Goal: Task Accomplishment & Management: Use online tool/utility

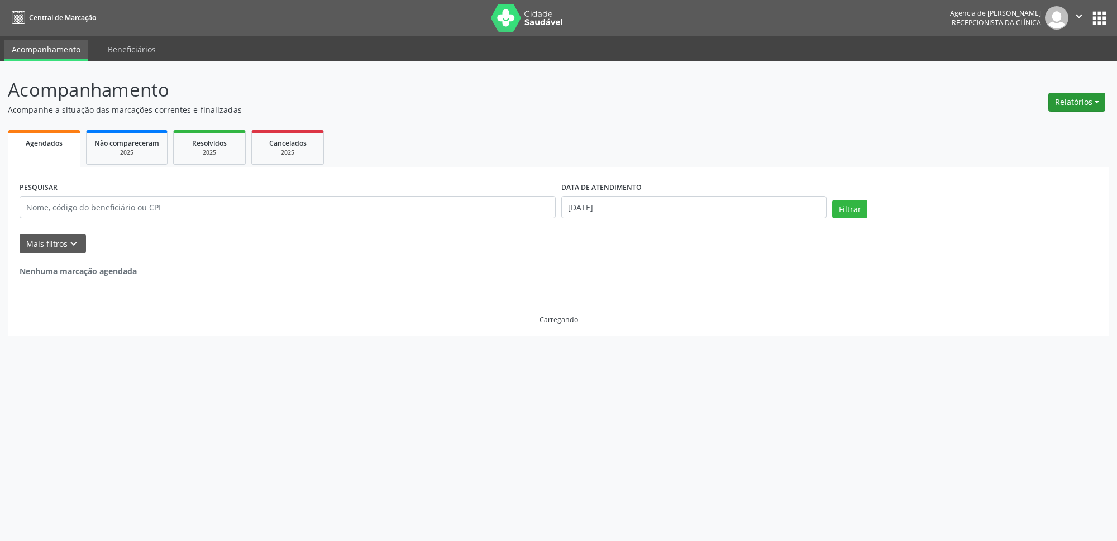
click at [1074, 103] on button "Relatórios" at bounding box center [1076, 102] width 57 height 19
click at [1088, 125] on link "Agendamentos" at bounding box center [1046, 127] width 120 height 16
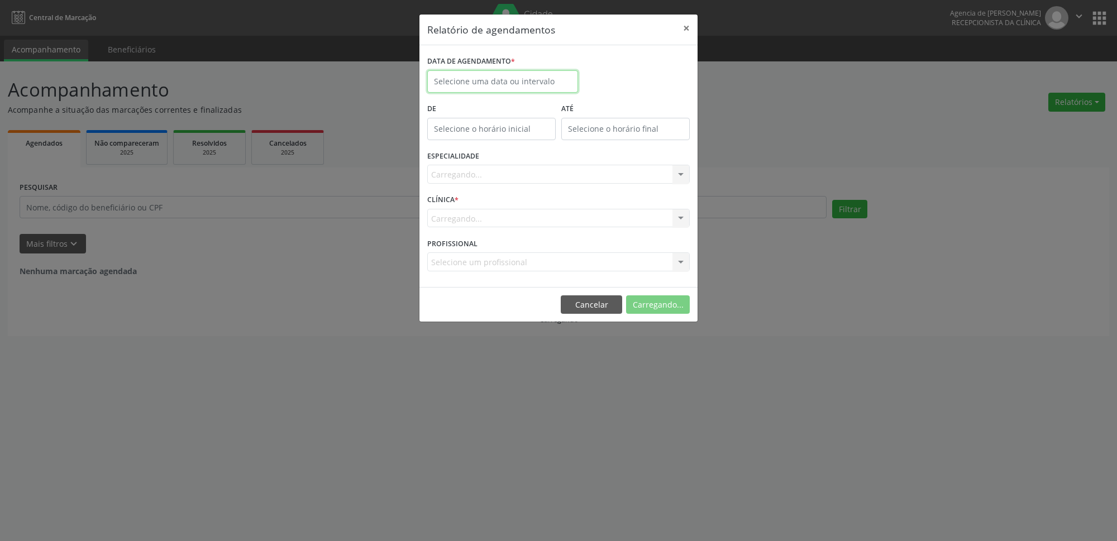
click at [525, 90] on input "text" at bounding box center [502, 81] width 151 height 22
click at [464, 134] on span "1" at bounding box center [464, 140] width 22 height 22
type input "[DATE]"
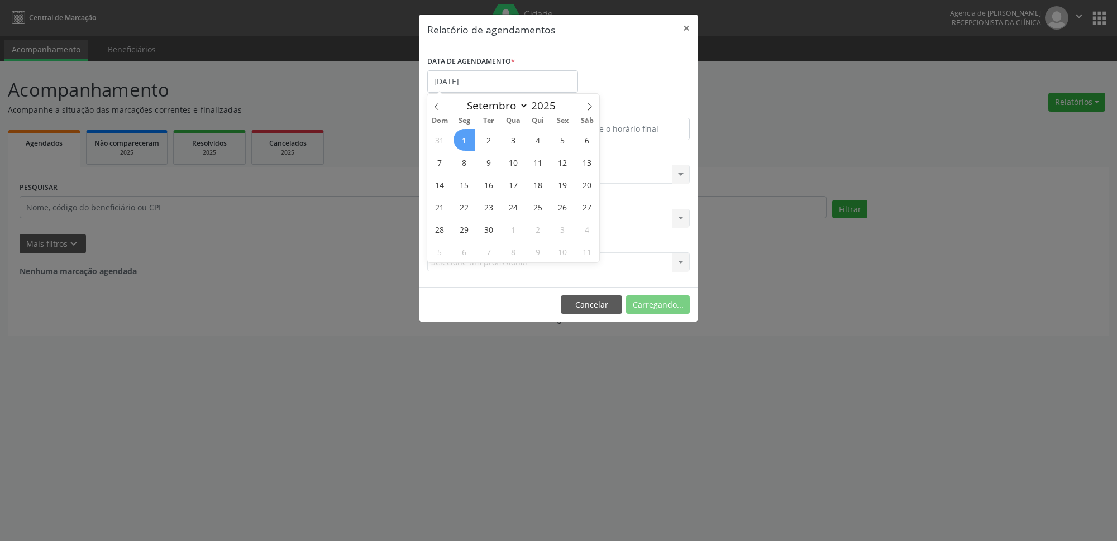
click at [464, 134] on span "1" at bounding box center [464, 140] width 22 height 22
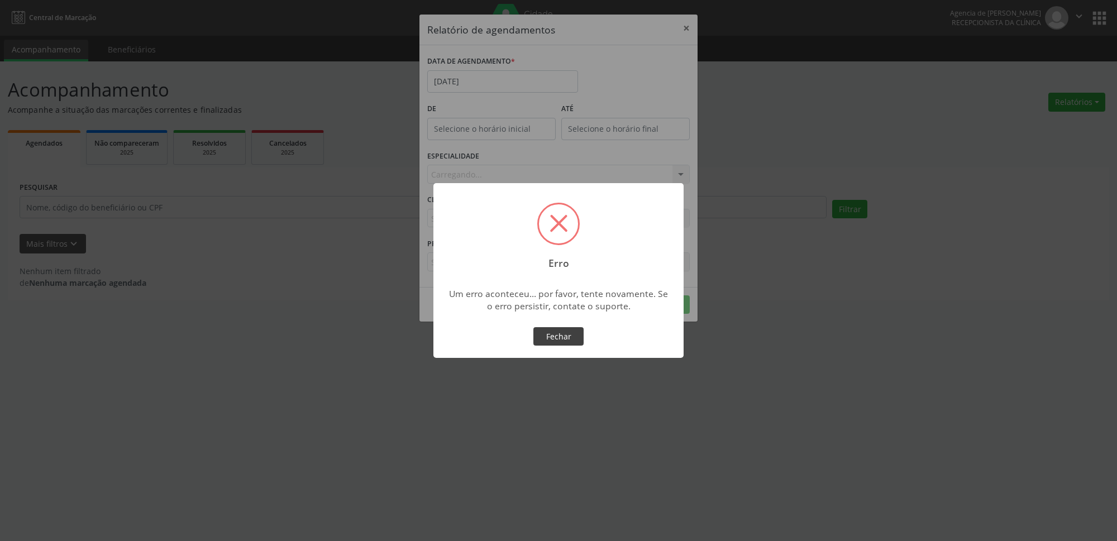
click at [559, 332] on button "Fechar" at bounding box center [558, 336] width 50 height 19
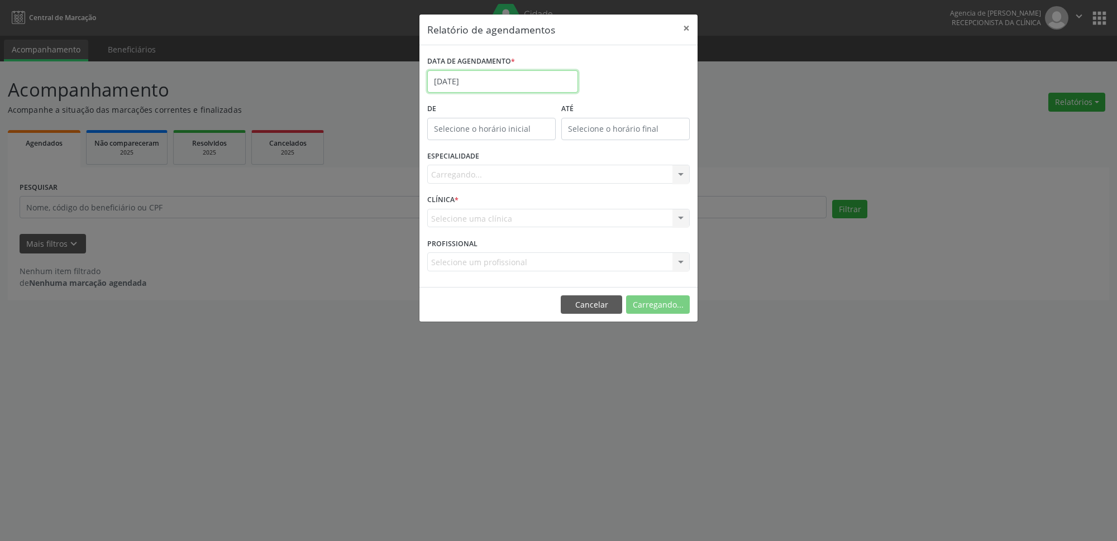
click at [507, 89] on input "[DATE]" at bounding box center [502, 81] width 151 height 22
click at [687, 24] on button "×" at bounding box center [686, 28] width 22 height 27
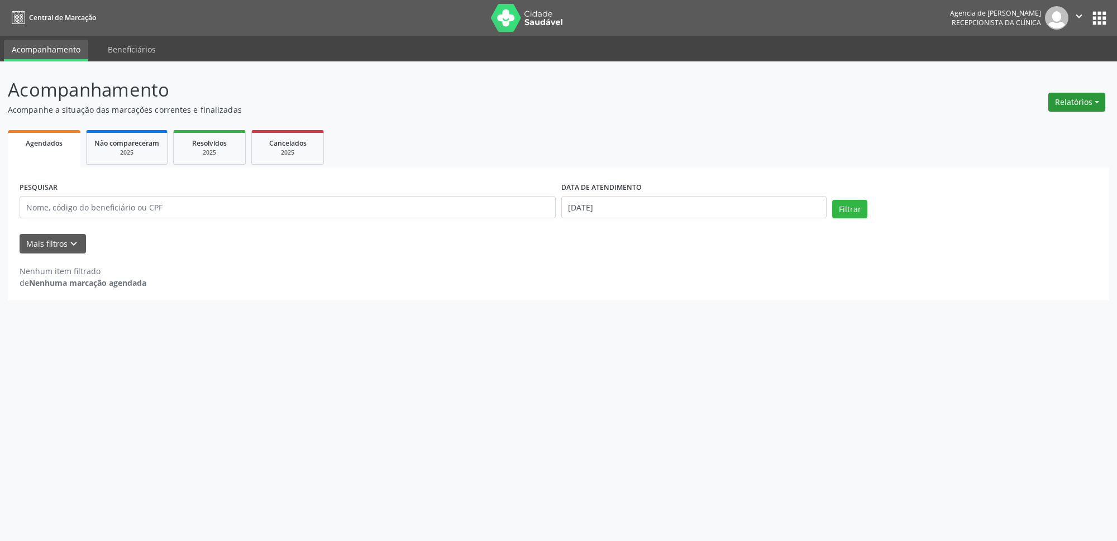
click at [1073, 95] on button "Relatórios" at bounding box center [1076, 102] width 57 height 19
click at [1060, 130] on link "Agendamentos" at bounding box center [1046, 127] width 120 height 16
select select "8"
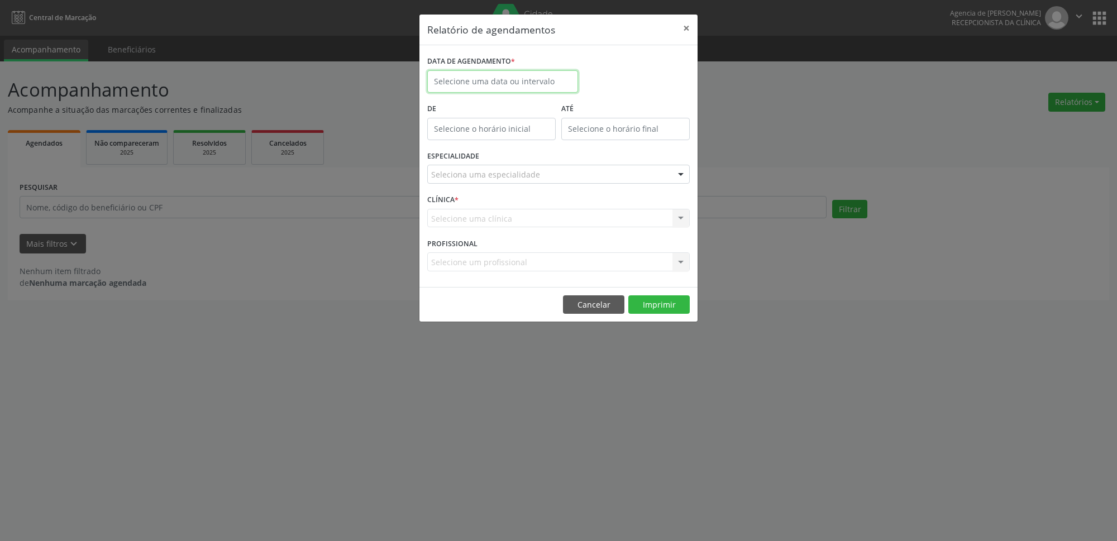
click at [524, 74] on input "text" at bounding box center [502, 81] width 151 height 22
click at [457, 142] on span "1" at bounding box center [464, 140] width 22 height 22
type input "[DATE]"
click at [457, 142] on span "1" at bounding box center [464, 140] width 22 height 22
click at [561, 174] on div "Seleciona uma especialidade" at bounding box center [558, 174] width 262 height 19
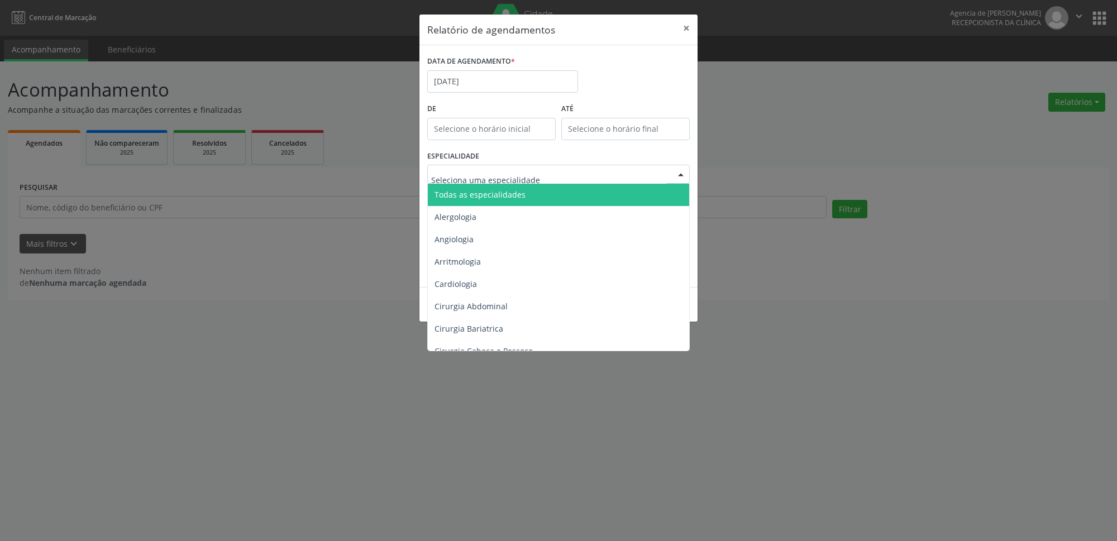
click at [546, 193] on span "Todas as especialidades" at bounding box center [559, 195] width 263 height 22
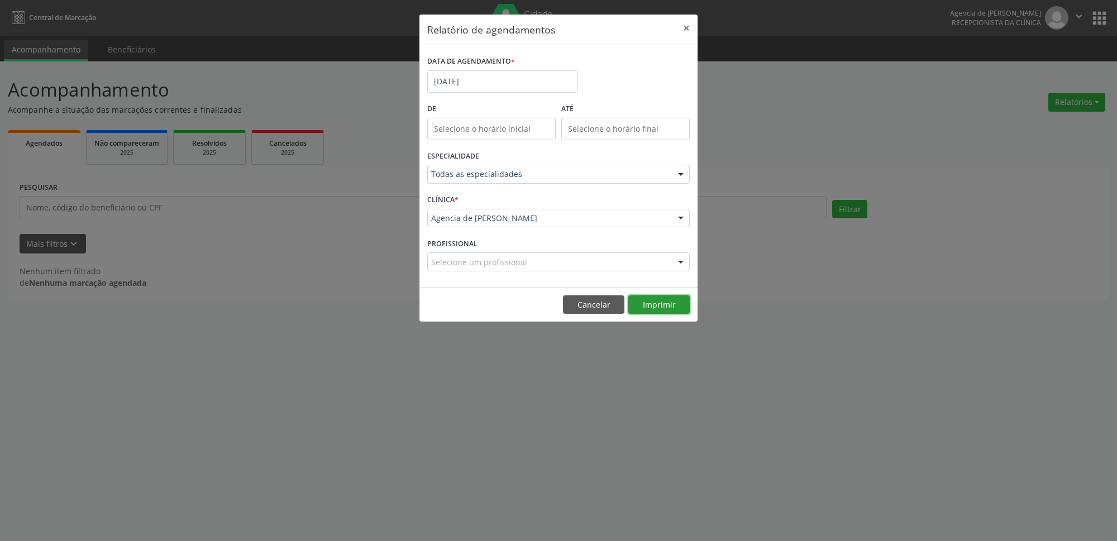
click at [675, 308] on button "Imprimir" at bounding box center [658, 304] width 61 height 19
click at [513, 77] on input "[DATE]" at bounding box center [502, 81] width 151 height 22
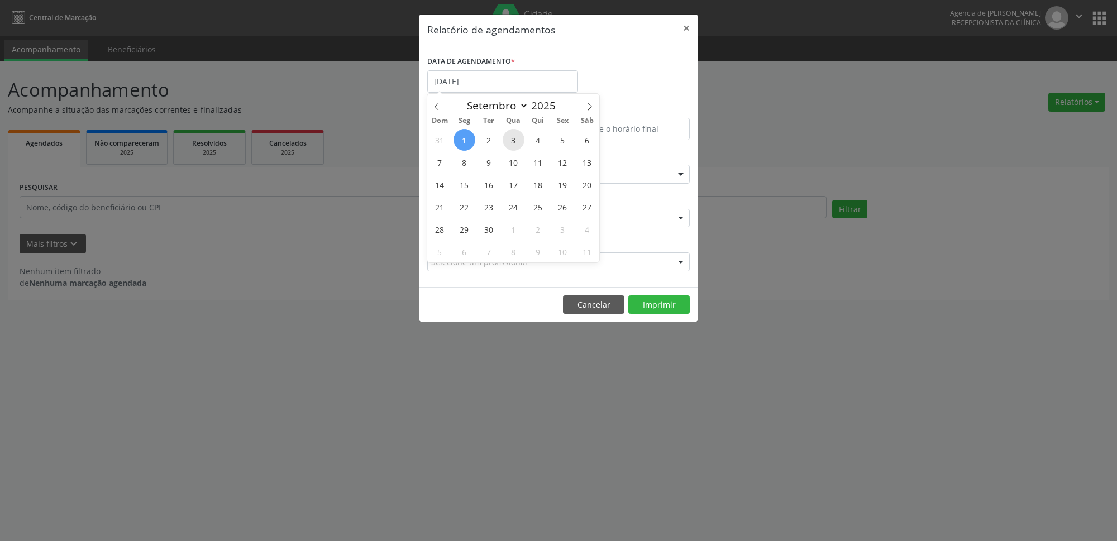
click at [511, 144] on span "3" at bounding box center [514, 140] width 22 height 22
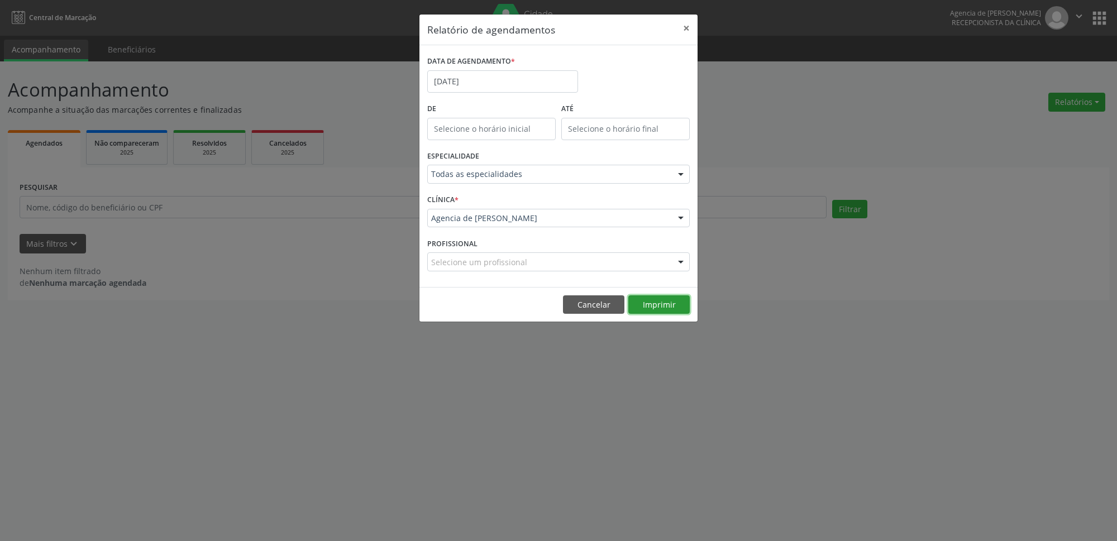
click at [656, 307] on button "Imprimir" at bounding box center [658, 304] width 61 height 19
click at [683, 27] on button "×" at bounding box center [686, 28] width 22 height 27
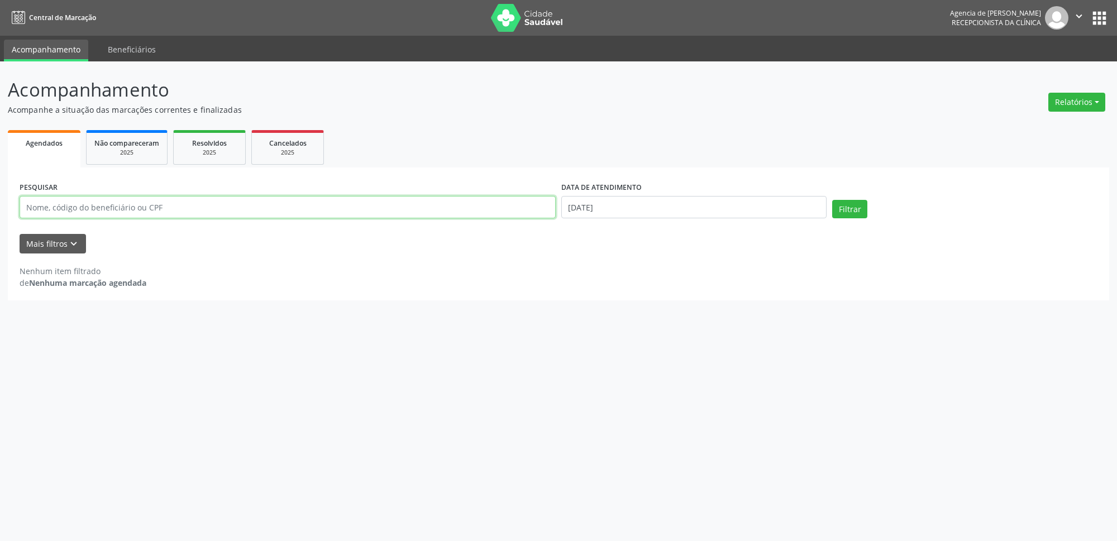
click at [404, 214] on input "text" at bounding box center [288, 207] width 536 height 22
type input "35601345449"
click at [753, 199] on input "[DATE]" at bounding box center [693, 207] width 265 height 22
click at [620, 351] on span "30" at bounding box center [617, 355] width 22 height 22
type input "[DATE]"
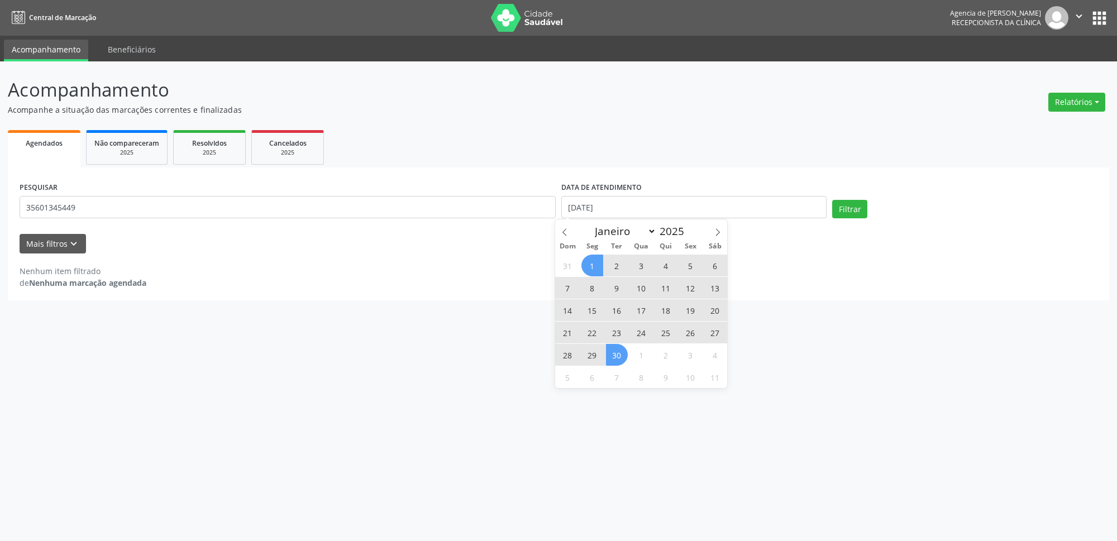
click at [596, 266] on span "1" at bounding box center [592, 266] width 22 height 22
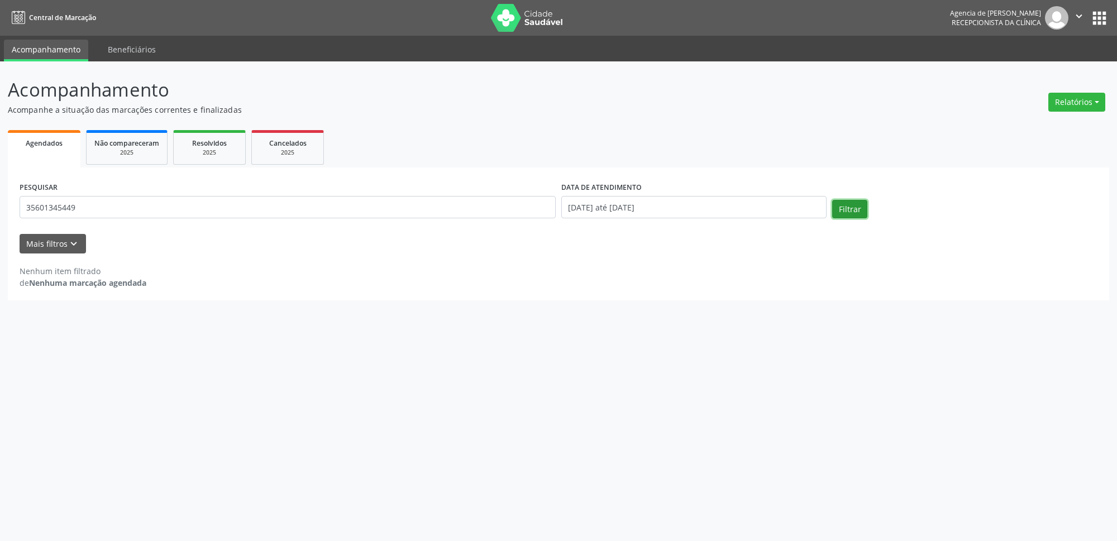
click at [846, 203] on button "Filtrar" at bounding box center [849, 209] width 35 height 19
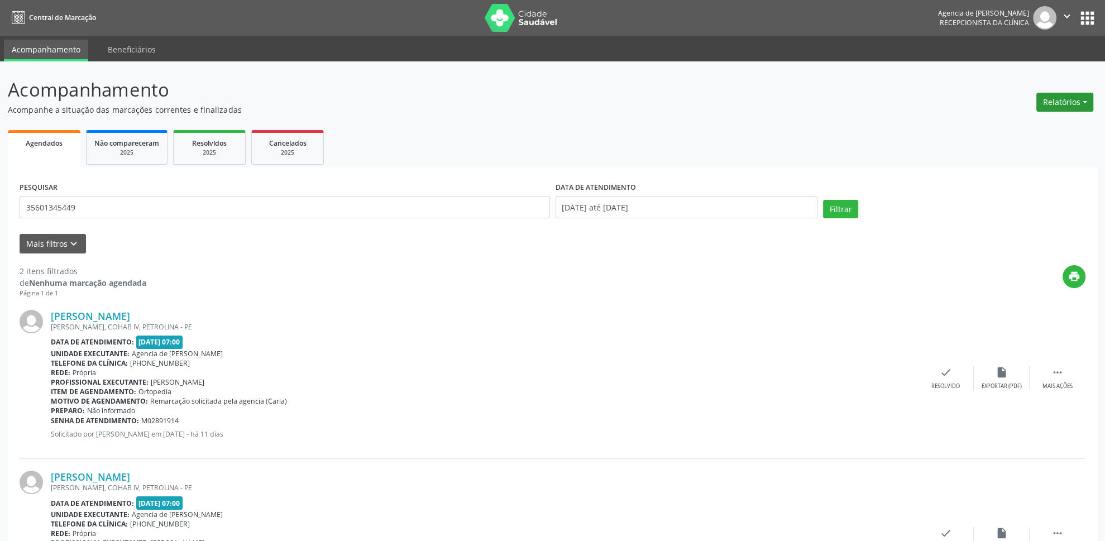
click at [1041, 103] on button "Relatórios" at bounding box center [1064, 102] width 57 height 19
click at [1024, 128] on link "Agendamentos" at bounding box center [1034, 127] width 120 height 16
select select "8"
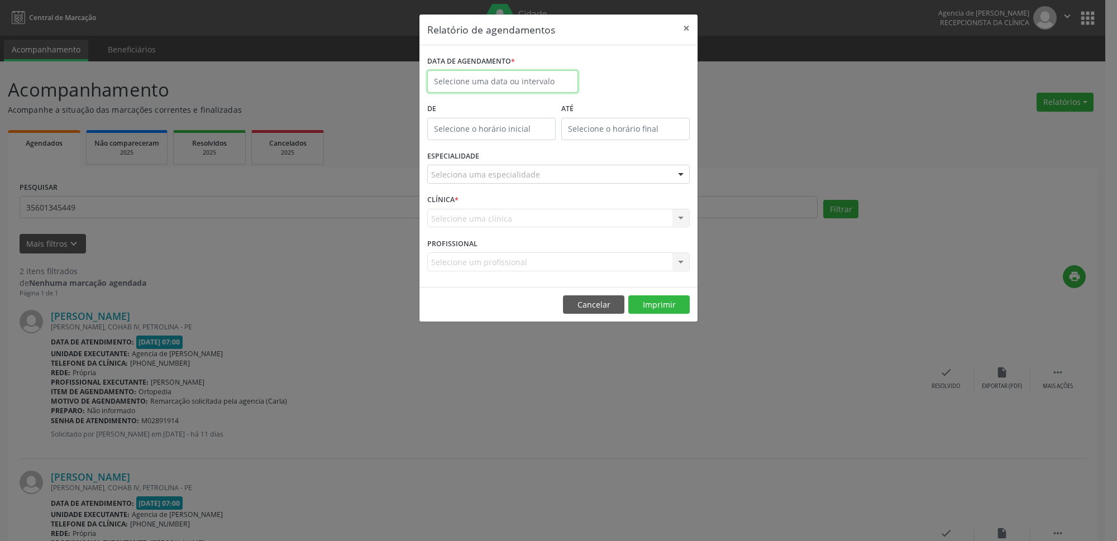
click at [541, 83] on input "text" at bounding box center [502, 81] width 151 height 22
click at [535, 164] on span "11" at bounding box center [538, 162] width 22 height 22
type input "[DATE]"
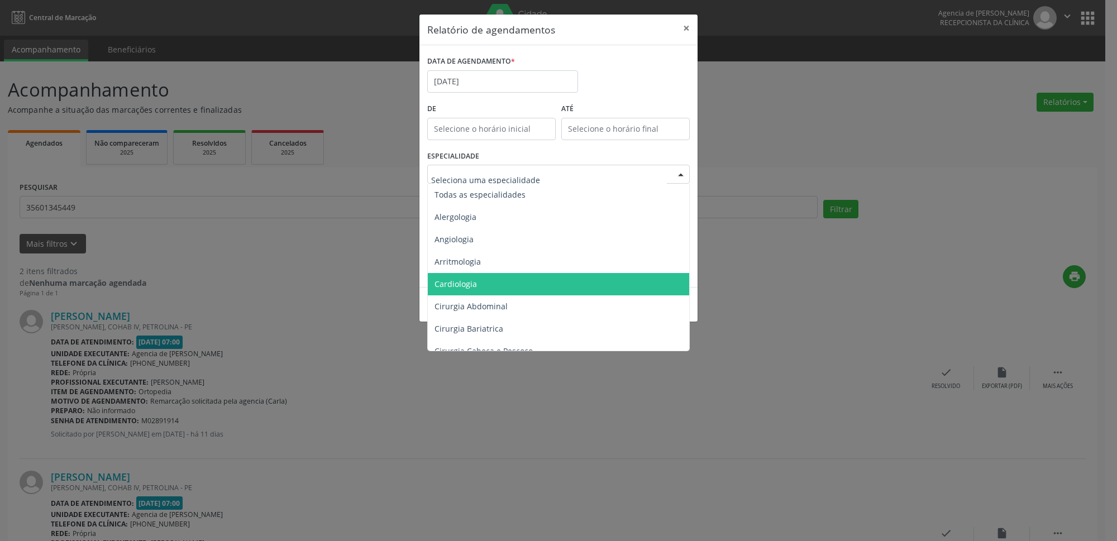
click at [521, 276] on span "Cardiologia" at bounding box center [559, 284] width 263 height 22
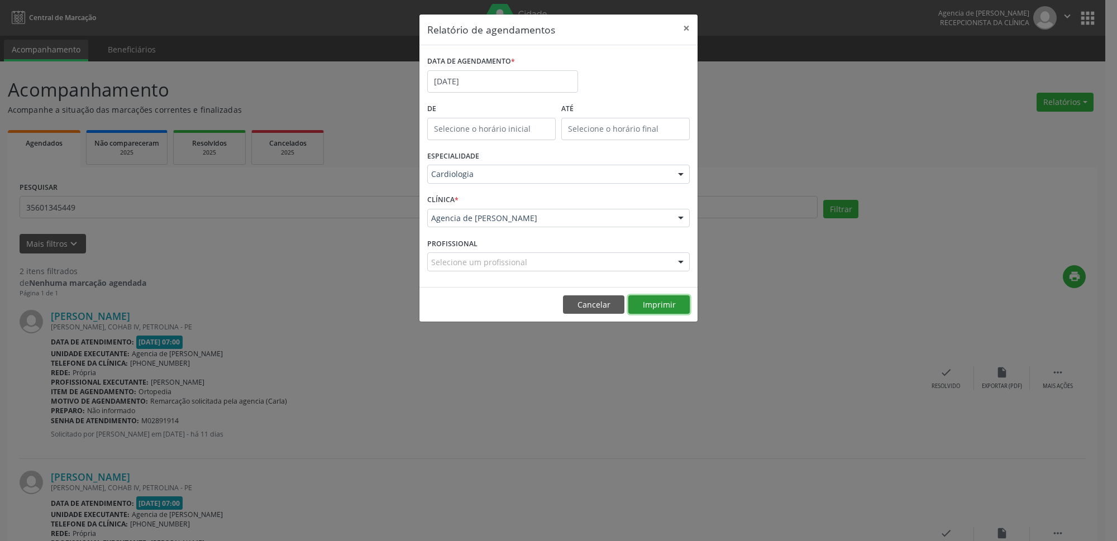
click at [673, 310] on button "Imprimir" at bounding box center [658, 304] width 61 height 19
click at [679, 27] on button "×" at bounding box center [686, 28] width 22 height 27
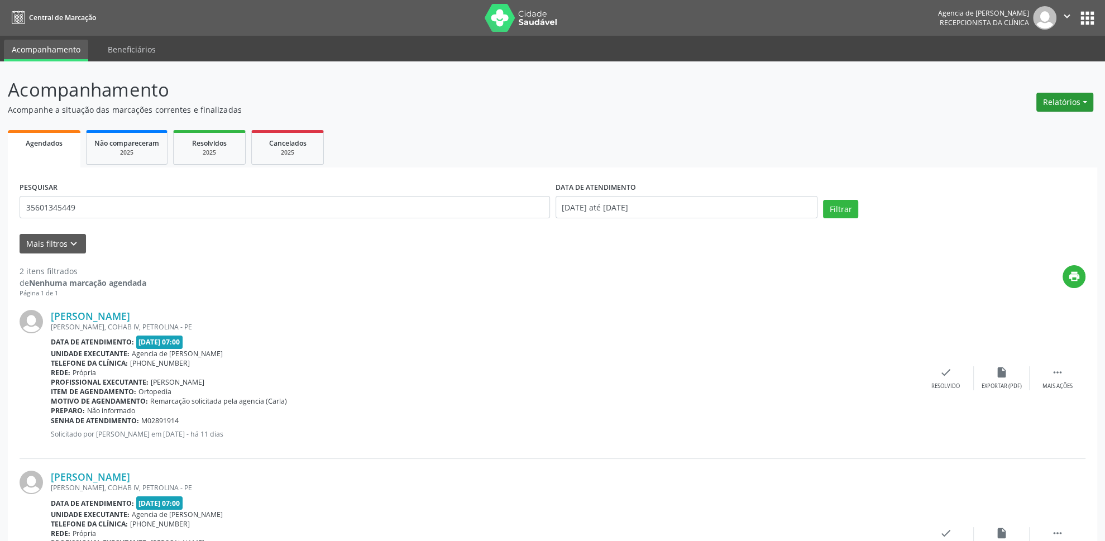
click at [1067, 95] on button "Relatórios" at bounding box center [1064, 102] width 57 height 19
click at [1018, 125] on link "Agendamentos" at bounding box center [1034, 127] width 120 height 16
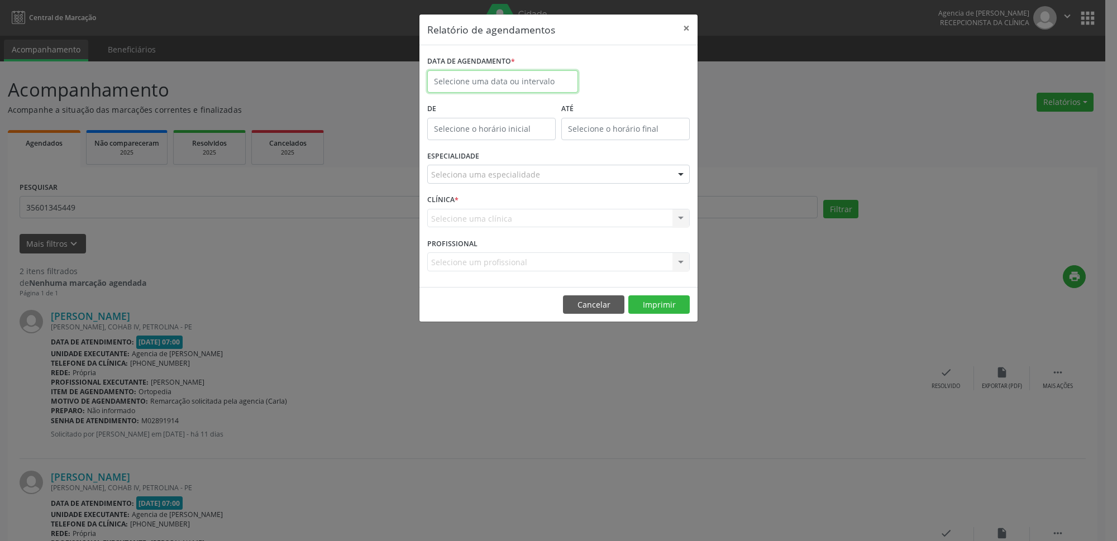
click at [484, 79] on input "text" at bounding box center [502, 81] width 151 height 22
click at [539, 211] on span "25" at bounding box center [538, 207] width 22 height 22
type input "[DATE]"
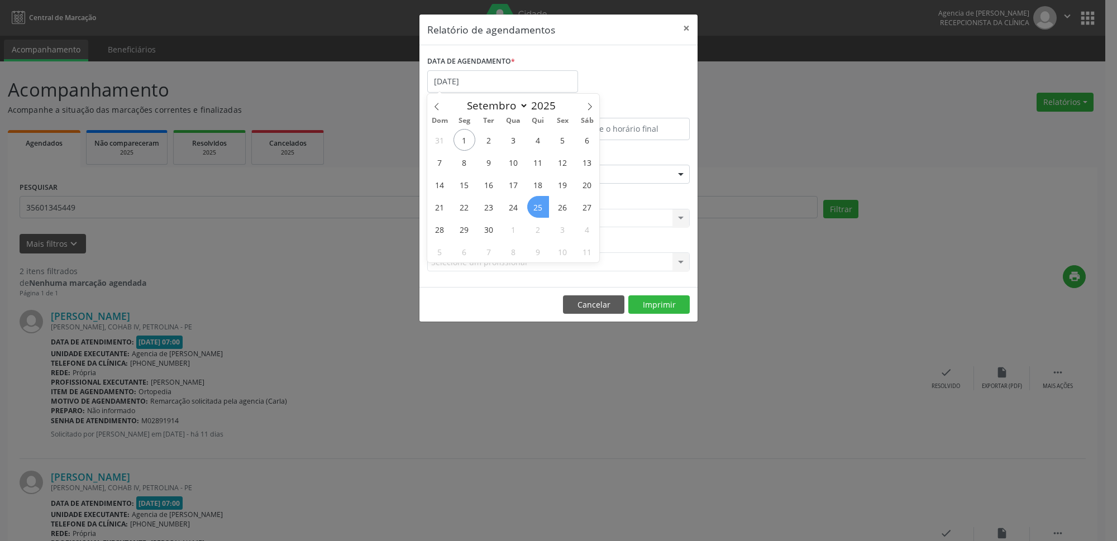
click at [539, 211] on span "25" at bounding box center [538, 207] width 22 height 22
click at [548, 179] on div "Seleciona uma especialidade" at bounding box center [558, 174] width 262 height 19
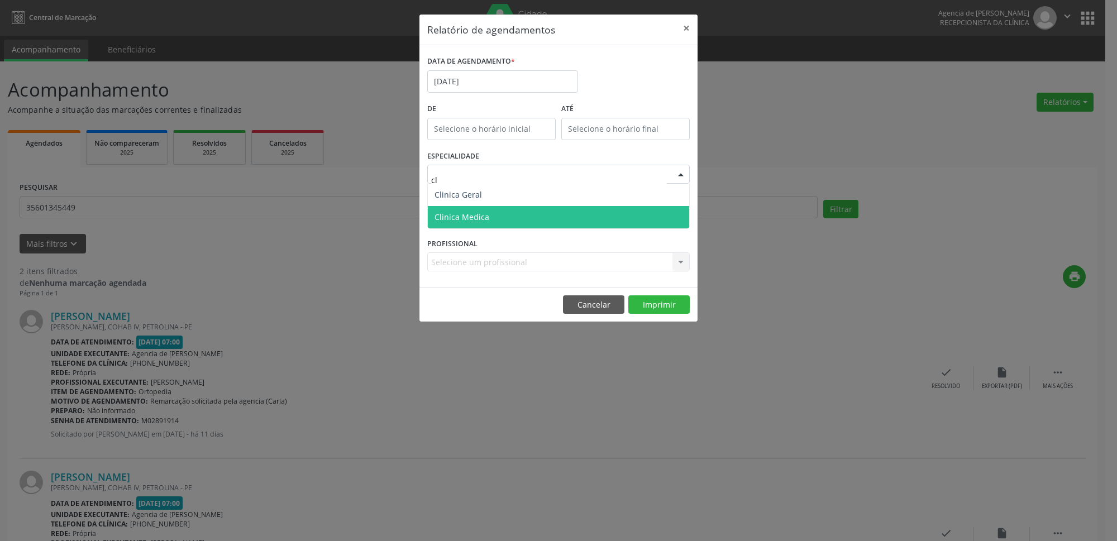
type input "cli"
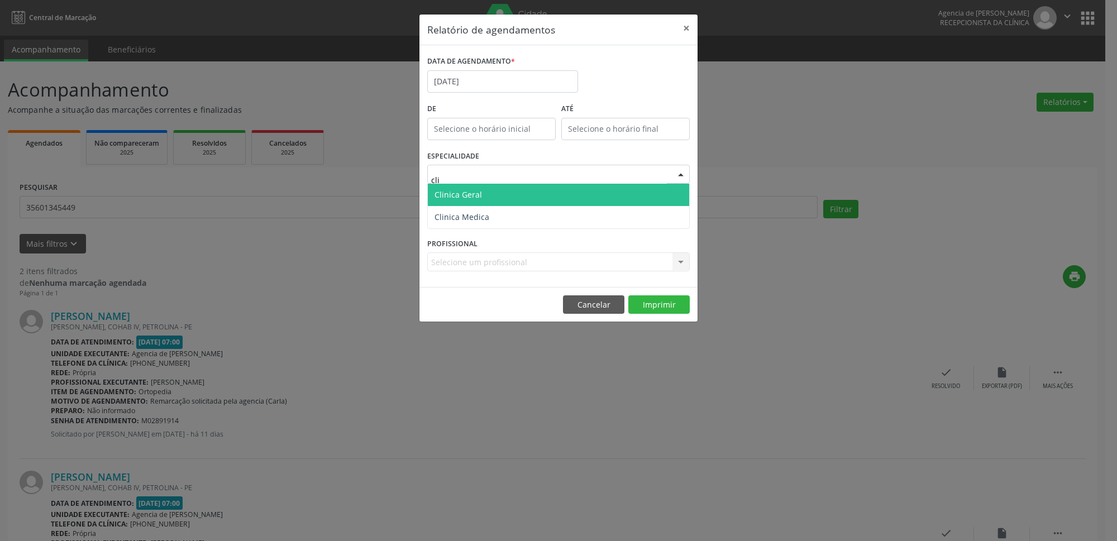
click at [518, 187] on span "Clinica Geral" at bounding box center [558, 195] width 261 height 22
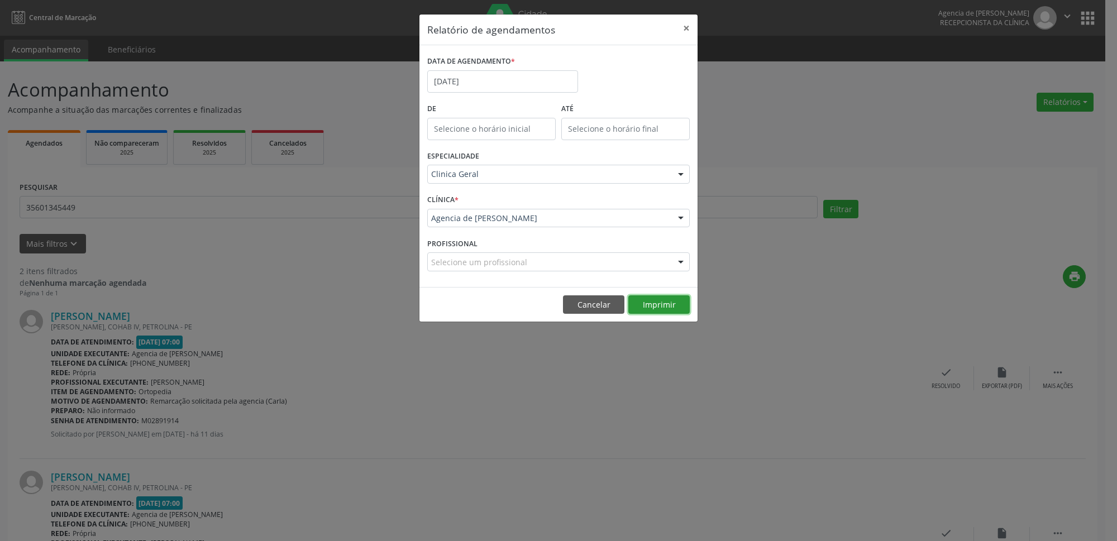
click at [653, 305] on button "Imprimir" at bounding box center [658, 304] width 61 height 19
click at [505, 88] on input "[DATE]" at bounding box center [502, 81] width 151 height 22
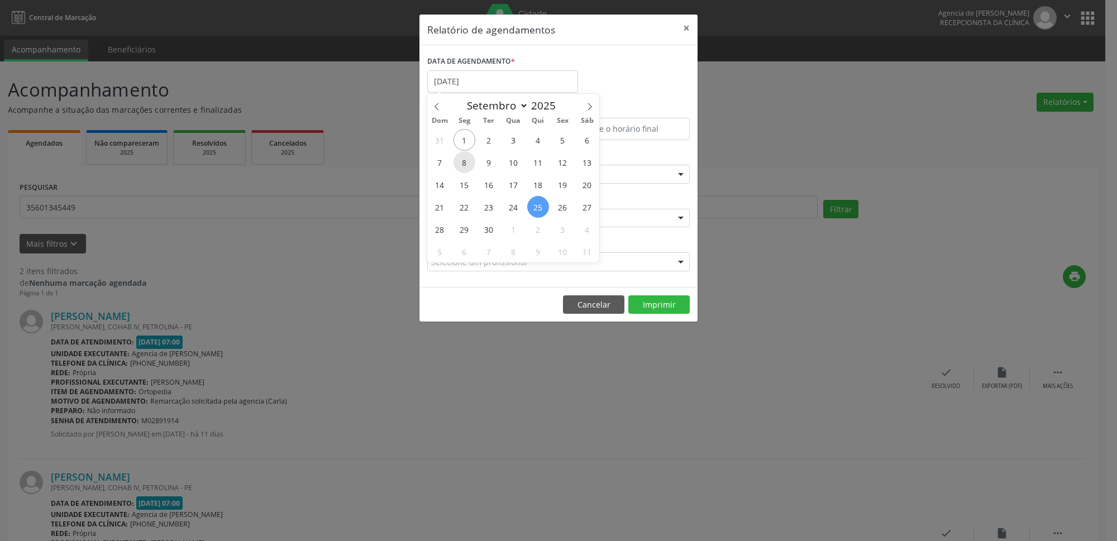
click at [466, 165] on span "8" at bounding box center [464, 162] width 22 height 22
type input "[DATE]"
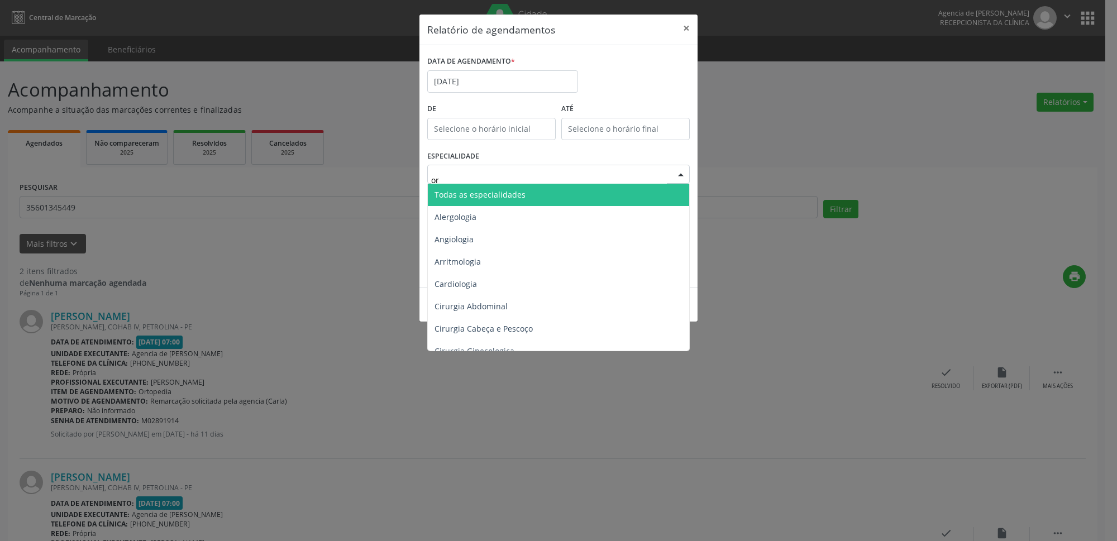
type input "ort"
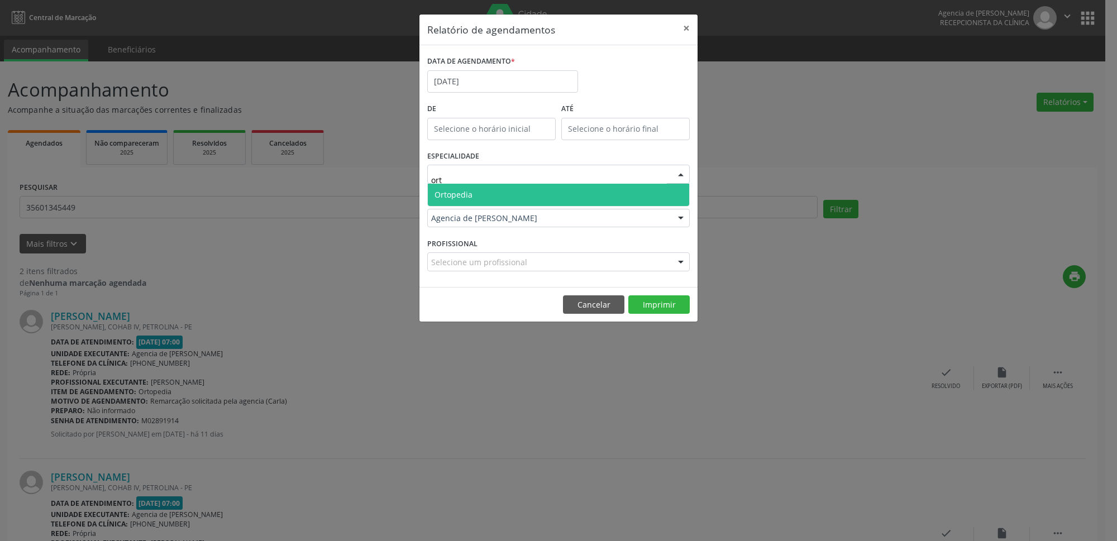
click at [472, 189] on span "Ortopedia" at bounding box center [558, 195] width 261 height 22
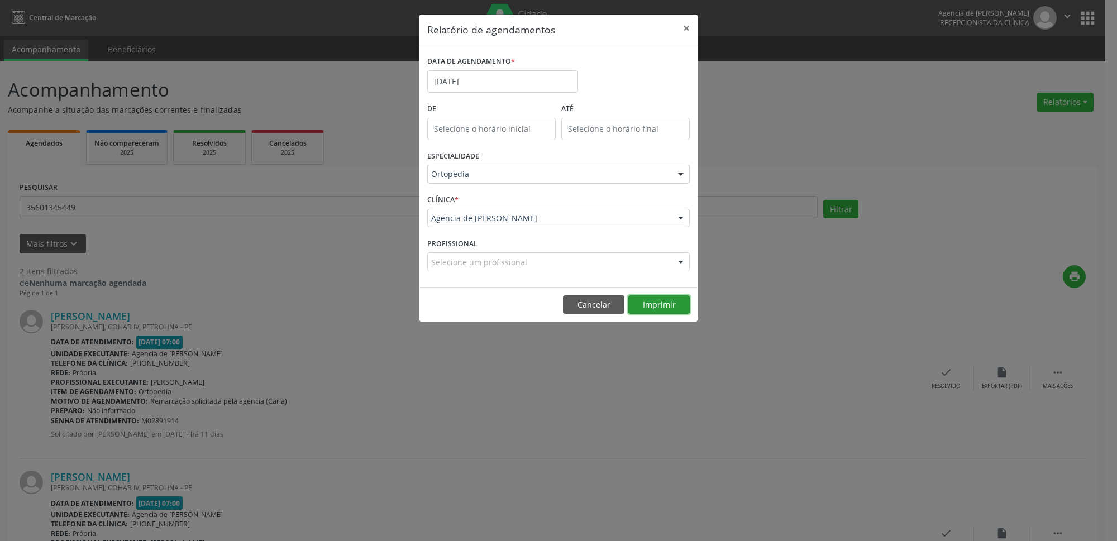
click at [654, 309] on button "Imprimir" at bounding box center [658, 304] width 61 height 19
click at [539, 87] on input "[DATE]" at bounding box center [502, 81] width 151 height 22
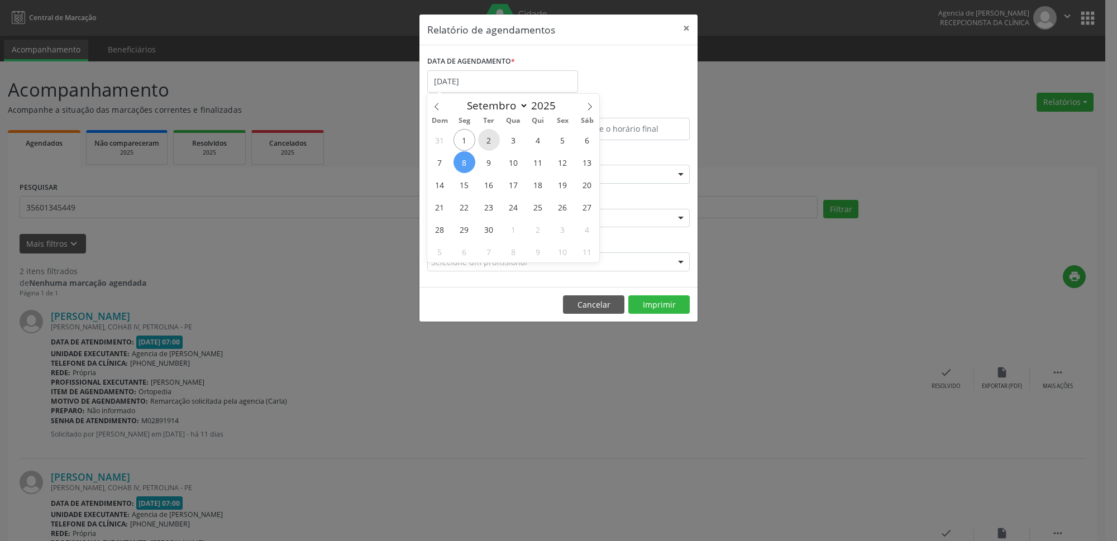
click at [490, 142] on span "2" at bounding box center [489, 140] width 22 height 22
click at [500, 181] on div "Ortopedia" at bounding box center [558, 174] width 262 height 19
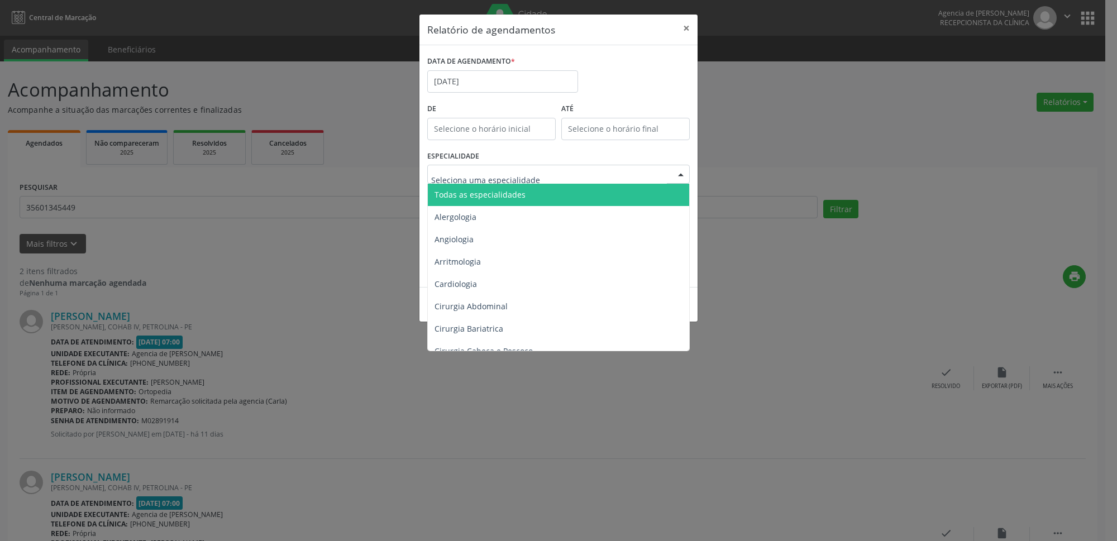
click at [500, 201] on span "Todas as especialidades" at bounding box center [559, 195] width 263 height 22
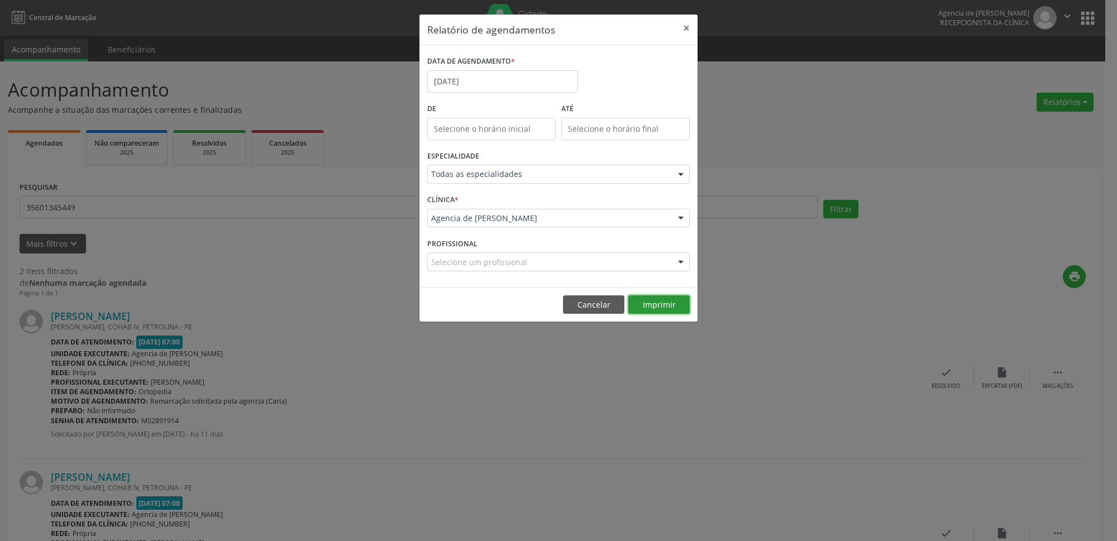
click at [664, 299] on button "Imprimir" at bounding box center [658, 304] width 61 height 19
click at [690, 26] on button "×" at bounding box center [686, 28] width 22 height 27
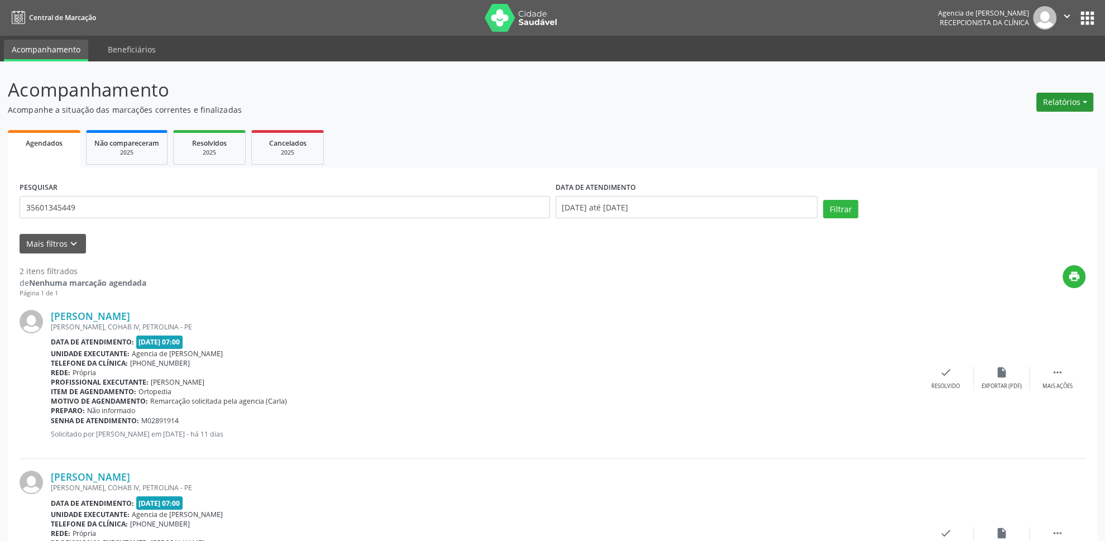
click at [1056, 109] on button "Relatórios" at bounding box center [1064, 102] width 57 height 19
click at [1011, 131] on link "Agendamentos" at bounding box center [1034, 127] width 120 height 16
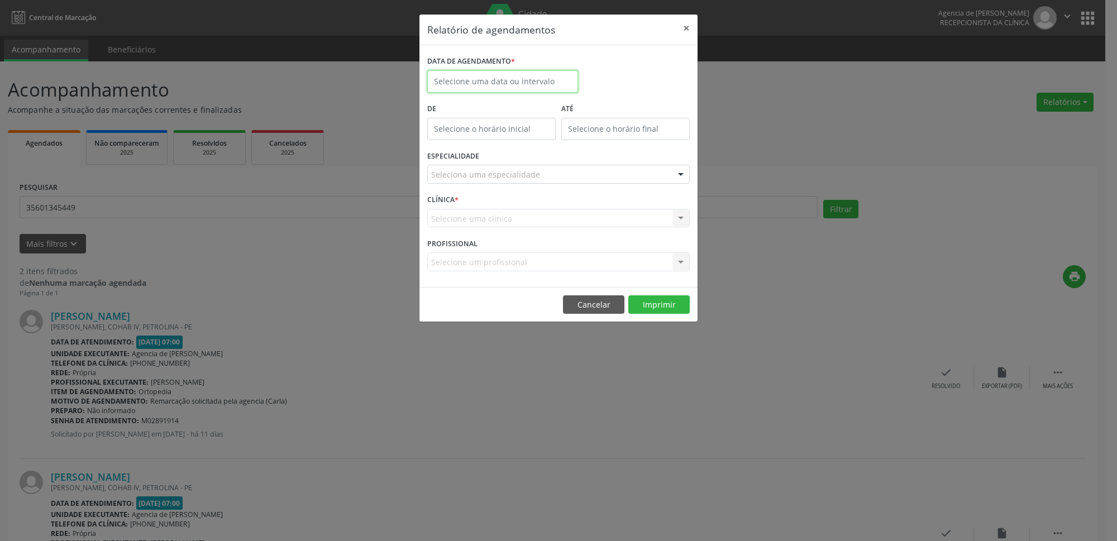
click at [465, 82] on input "text" at bounding box center [502, 81] width 151 height 22
click at [485, 230] on span "30" at bounding box center [489, 229] width 22 height 22
type input "[DATE]"
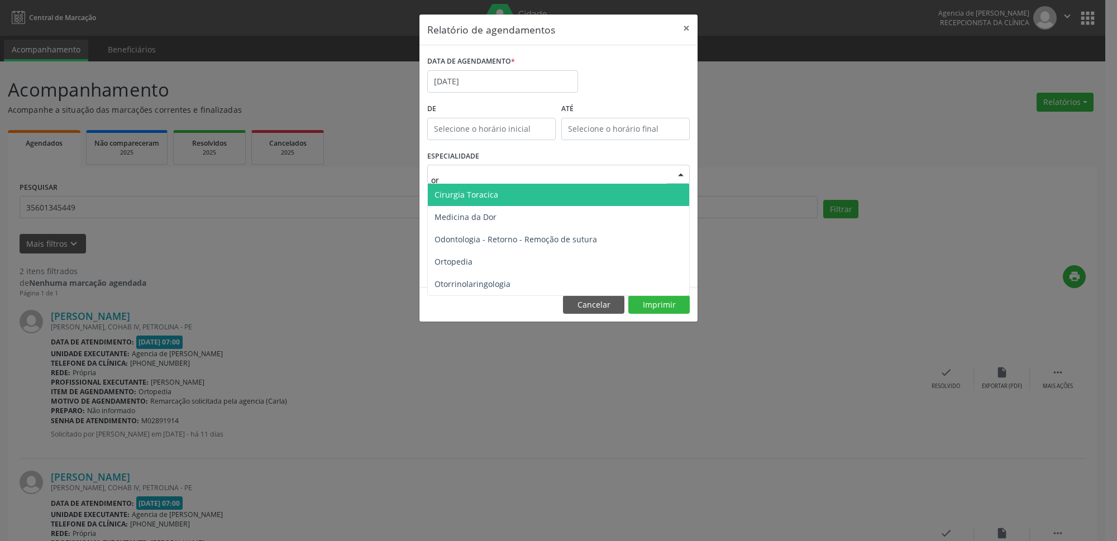
type input "ort"
click at [518, 200] on span "Ortopedia" at bounding box center [558, 195] width 261 height 22
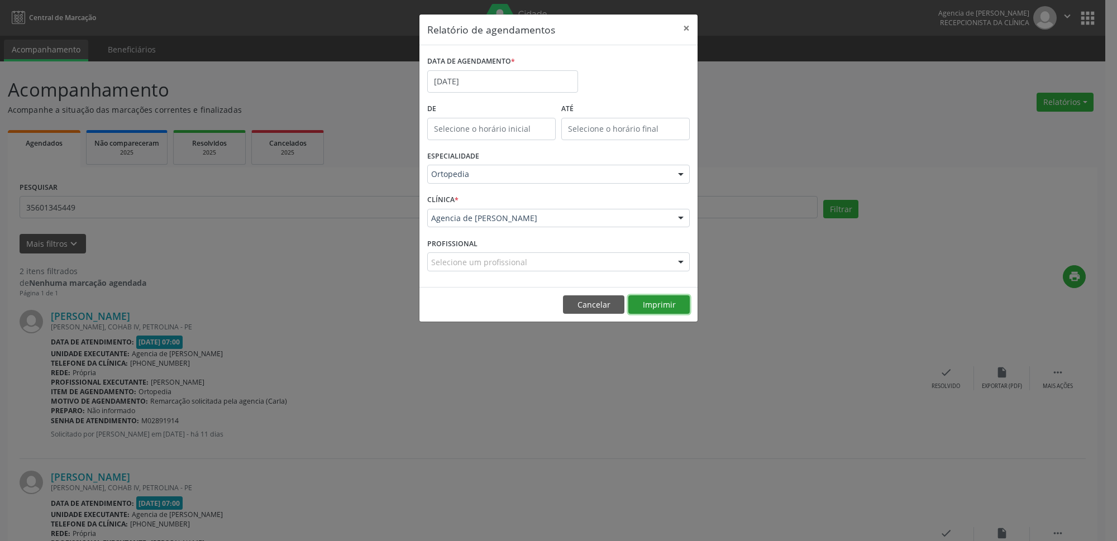
click at [670, 310] on button "Imprimir" at bounding box center [658, 304] width 61 height 19
click at [678, 30] on button "×" at bounding box center [686, 28] width 22 height 27
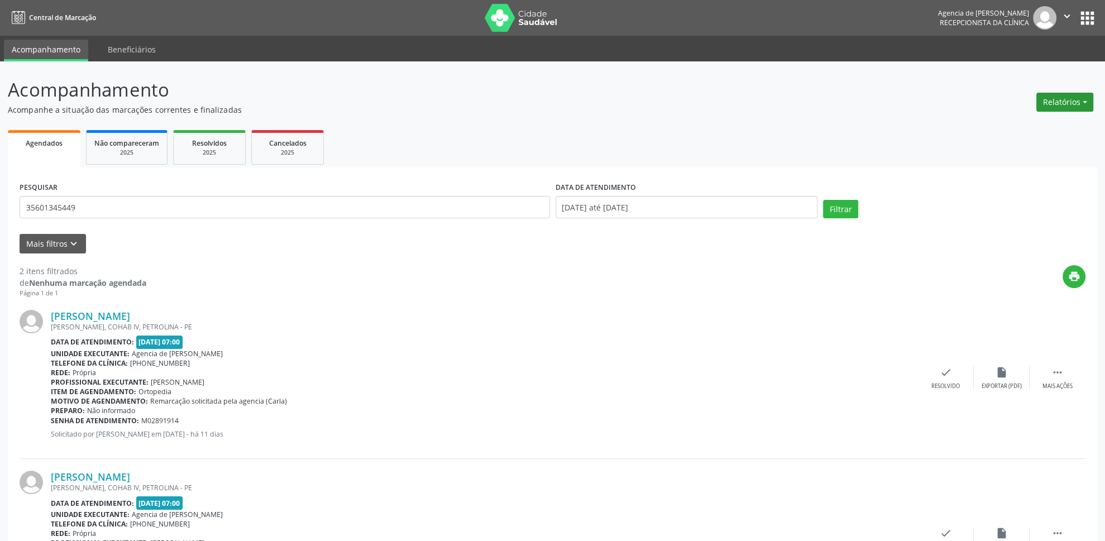
click at [1077, 103] on button "Relatórios" at bounding box center [1064, 102] width 57 height 19
click at [1043, 121] on link "Agendamentos" at bounding box center [1034, 127] width 120 height 16
select select "8"
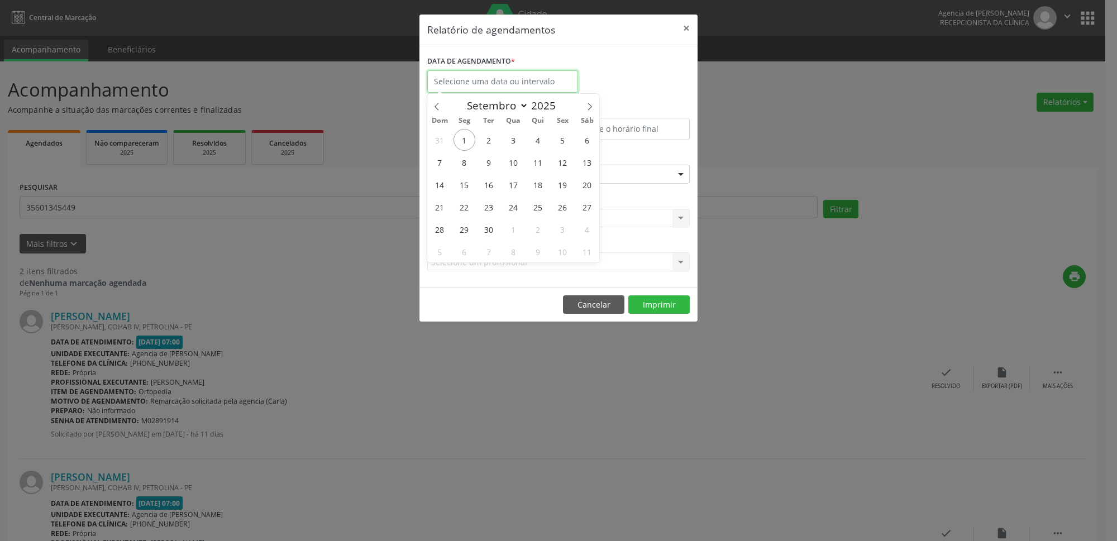
click at [475, 71] on input "text" at bounding box center [502, 81] width 151 height 22
click at [686, 24] on button "×" at bounding box center [686, 28] width 22 height 27
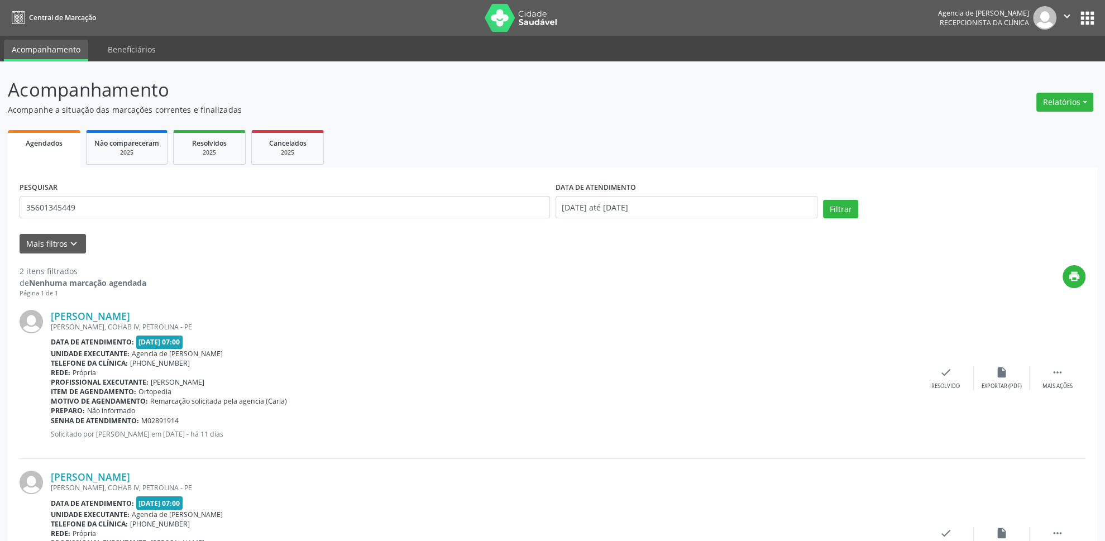
click at [1026, 106] on header "Acompanhamento Acompanhe a situação das marcações correntes e finalizadas Relat…" at bounding box center [552, 96] width 1089 height 40
click at [1069, 104] on button "Relatórios" at bounding box center [1064, 102] width 57 height 19
click at [1019, 130] on link "Agendamentos" at bounding box center [1034, 127] width 120 height 16
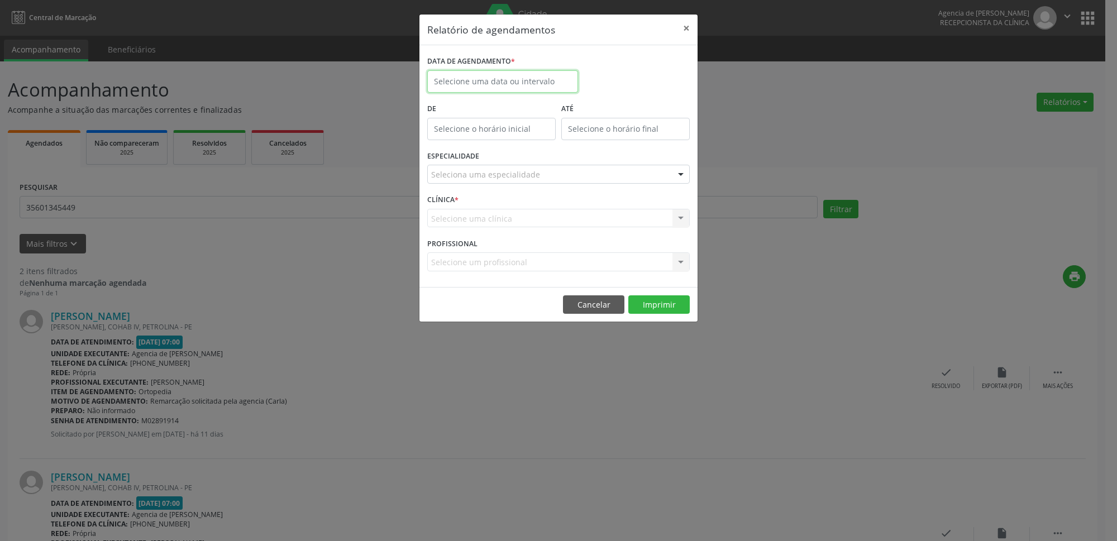
click at [462, 78] on input "text" at bounding box center [502, 81] width 151 height 22
click at [561, 204] on span "26" at bounding box center [563, 207] width 22 height 22
type input "[DATE]"
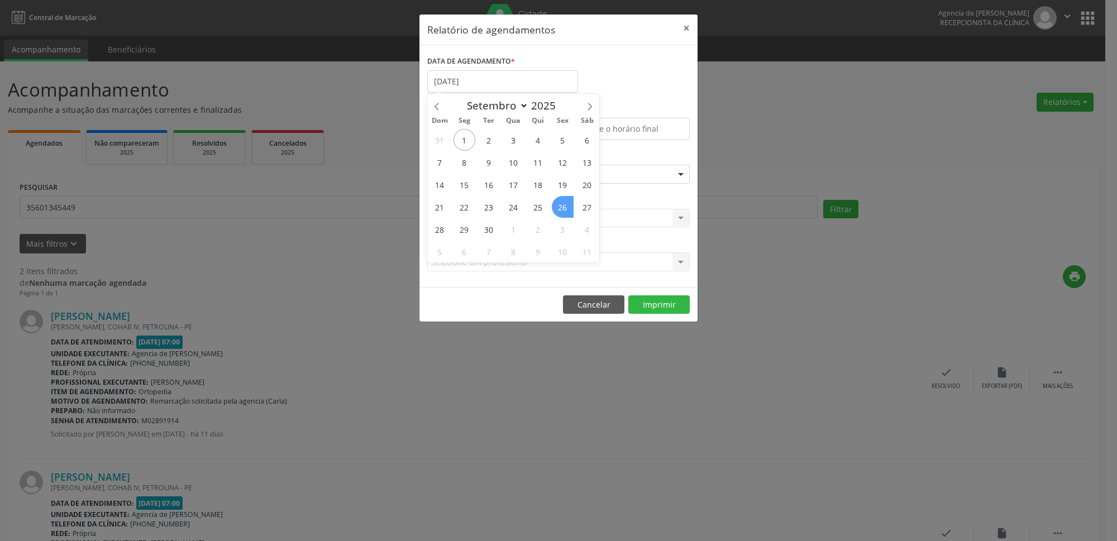
click at [561, 204] on span "26" at bounding box center [563, 207] width 22 height 22
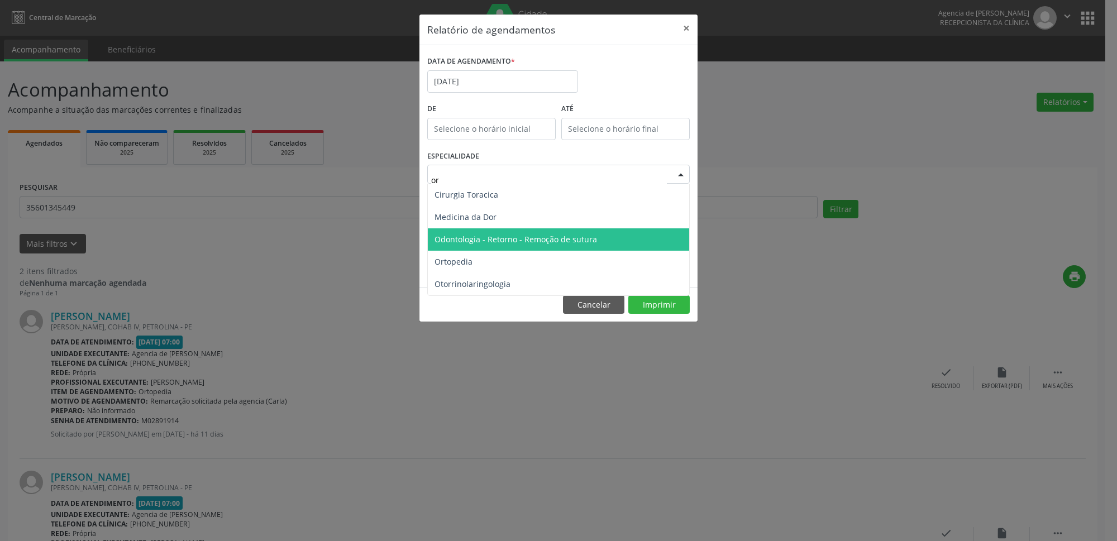
type input "ort"
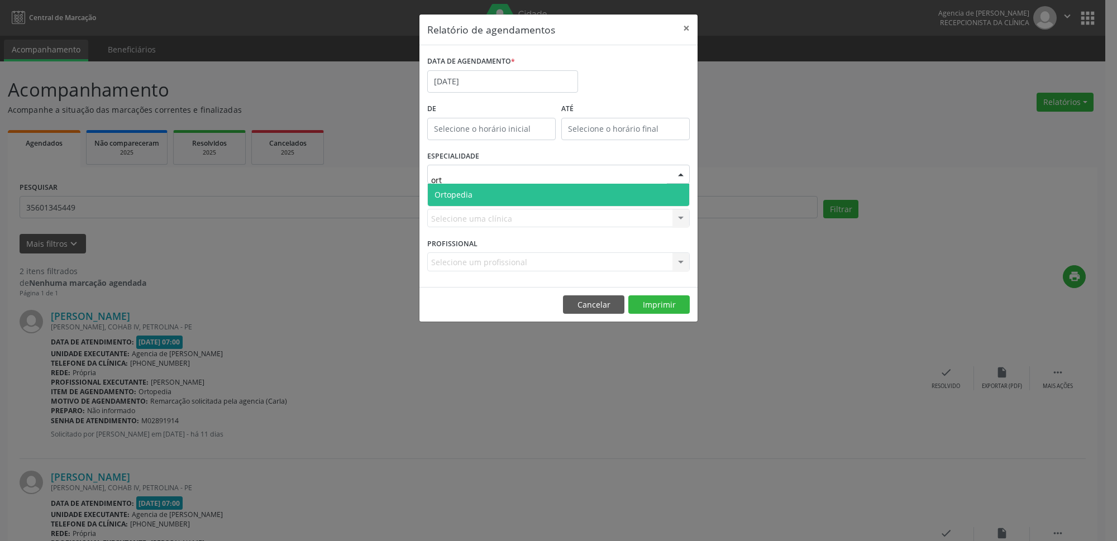
click at [566, 192] on span "Ortopedia" at bounding box center [558, 195] width 261 height 22
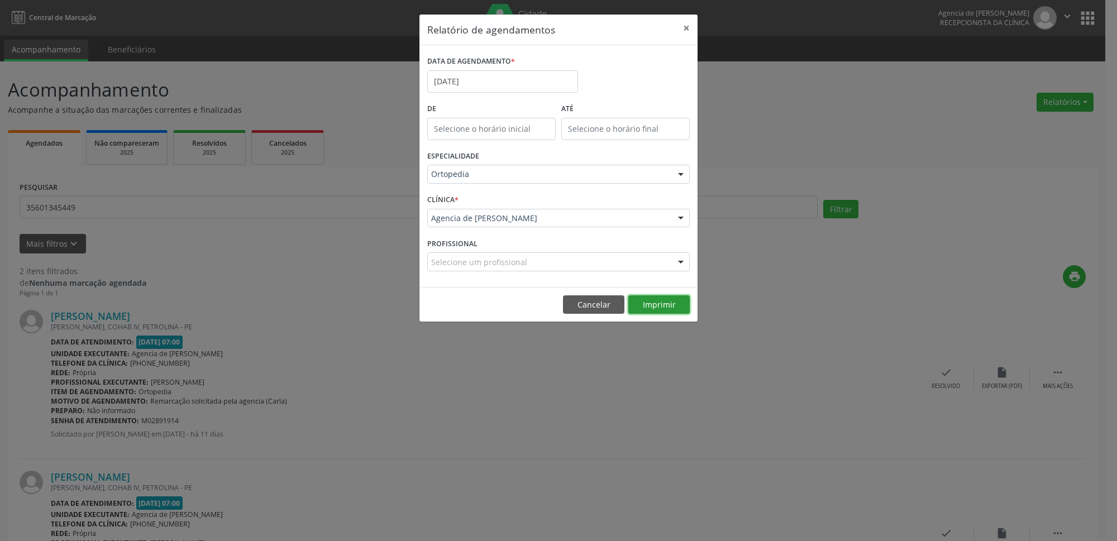
click at [680, 309] on button "Imprimir" at bounding box center [658, 304] width 61 height 19
click at [522, 86] on input "[DATE]" at bounding box center [502, 81] width 151 height 22
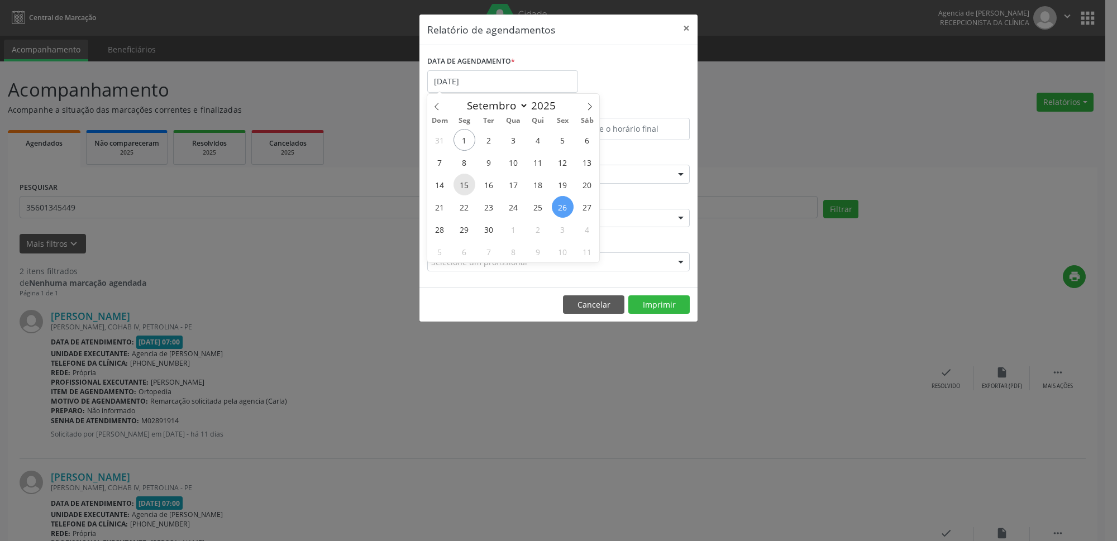
click at [468, 190] on span "15" at bounding box center [464, 185] width 22 height 22
type input "[DATE]"
click at [468, 190] on span "15" at bounding box center [464, 185] width 22 height 22
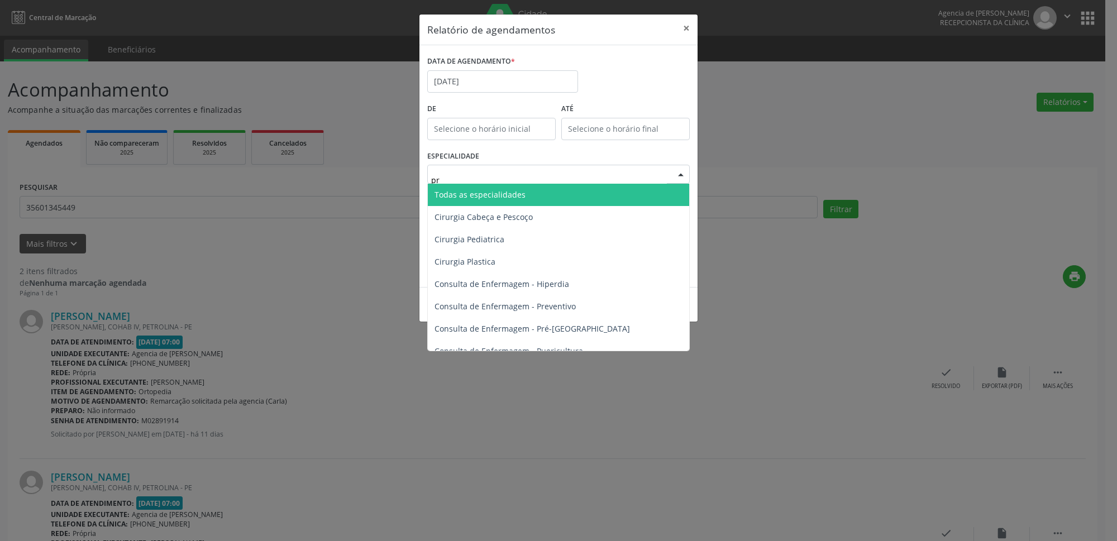
type input "pre"
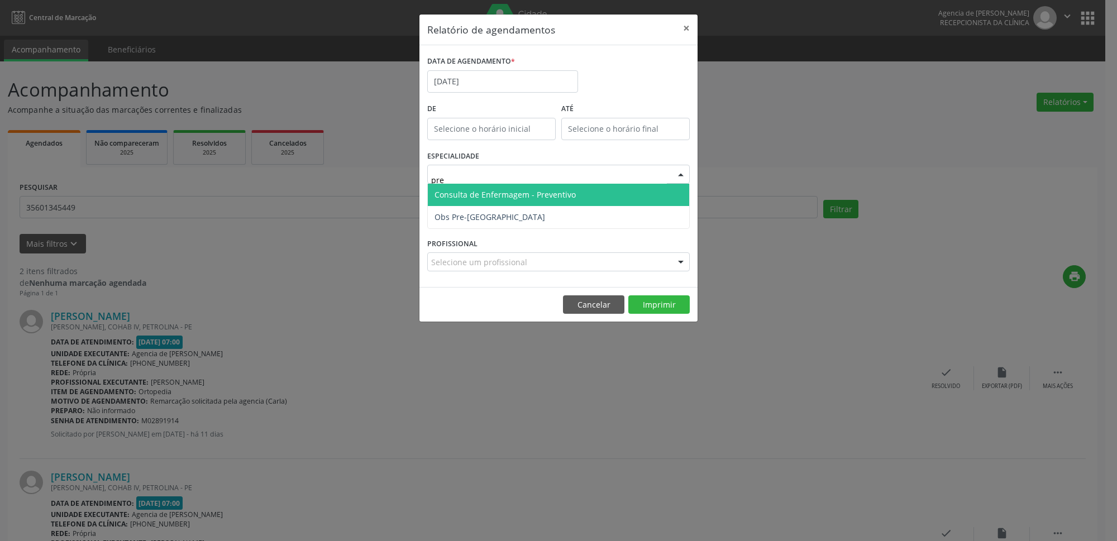
click at [541, 203] on span "Consulta de Enfermagem - Preventivo" at bounding box center [558, 195] width 261 height 22
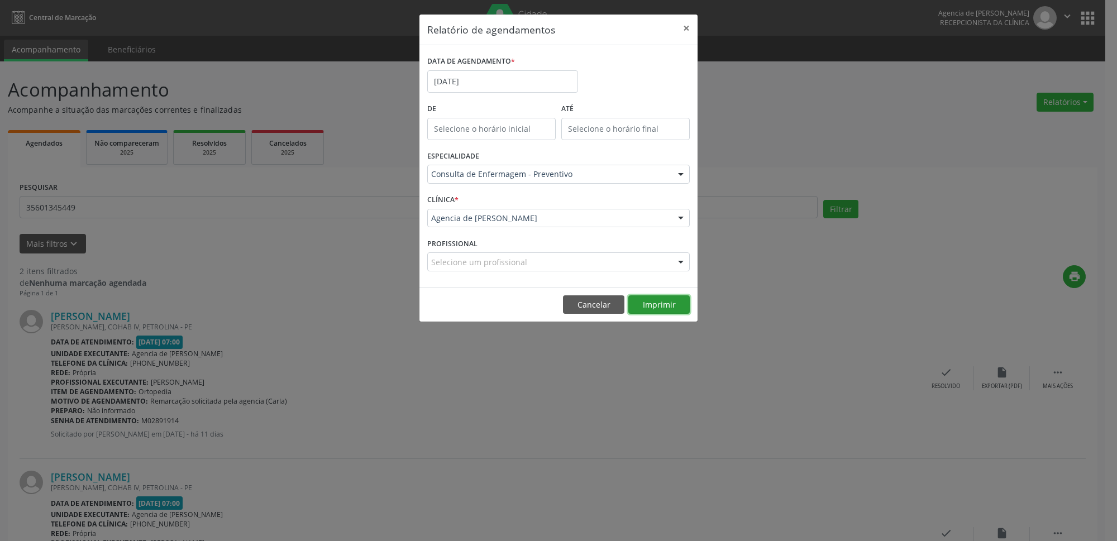
click at [663, 304] on button "Imprimir" at bounding box center [658, 304] width 61 height 19
click at [500, 94] on div "DATA DE AGENDAMENTO * [DATE]" at bounding box center [502, 76] width 156 height 47
click at [500, 90] on input "[DATE]" at bounding box center [502, 81] width 151 height 22
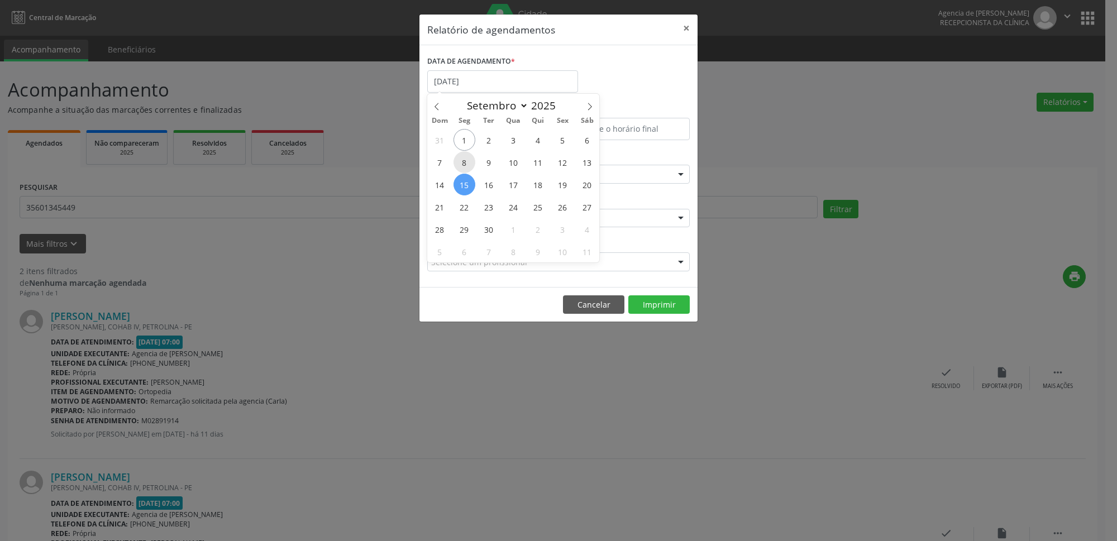
click at [460, 168] on span "8" at bounding box center [464, 162] width 22 height 22
type input "[DATE]"
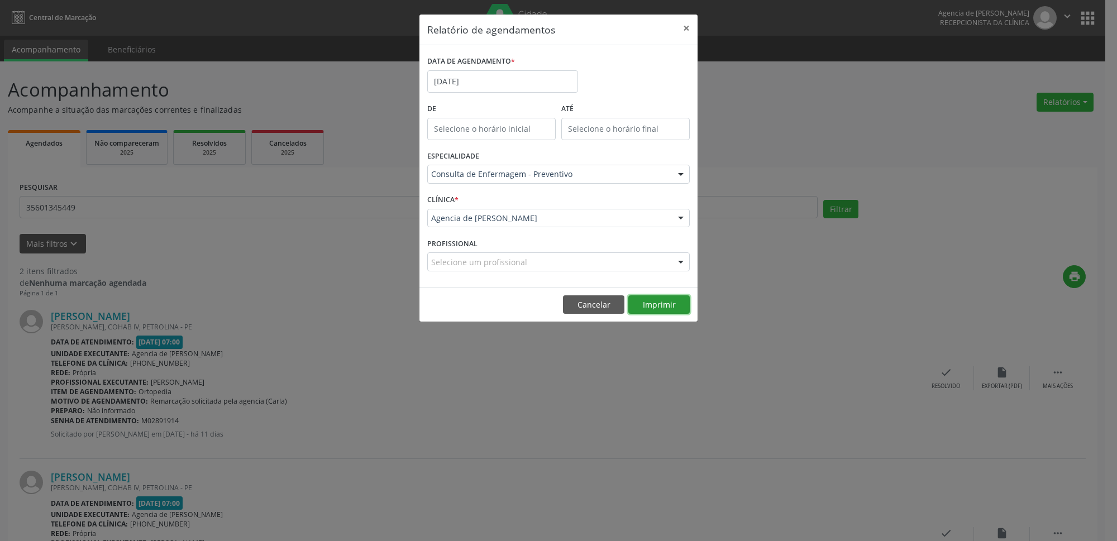
click at [650, 304] on button "Imprimir" at bounding box center [658, 304] width 61 height 19
click at [689, 31] on button "×" at bounding box center [686, 28] width 22 height 27
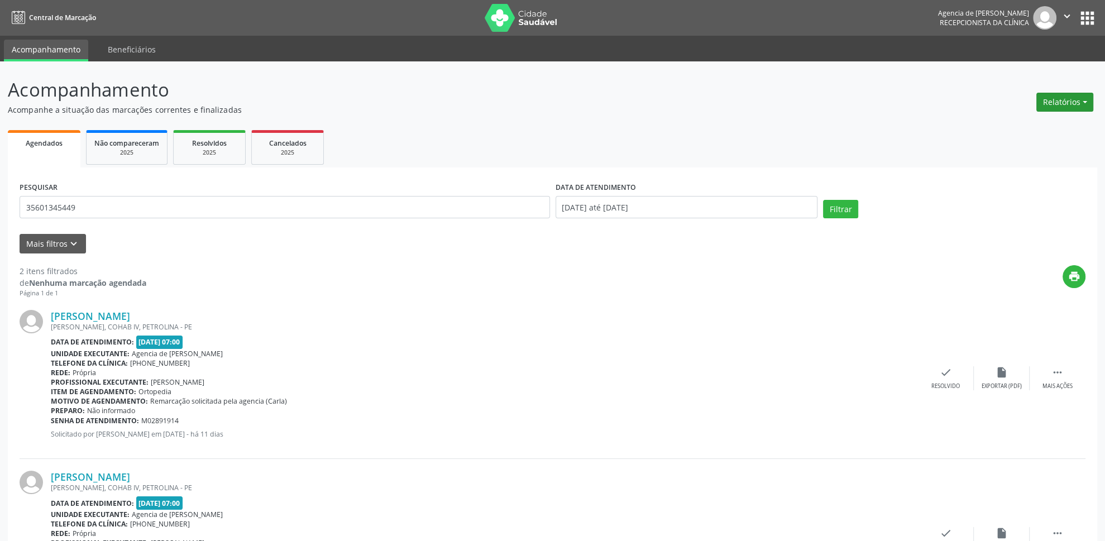
click at [1056, 106] on button "Relatórios" at bounding box center [1064, 102] width 57 height 19
click at [1033, 126] on link "Agendamentos" at bounding box center [1034, 127] width 120 height 16
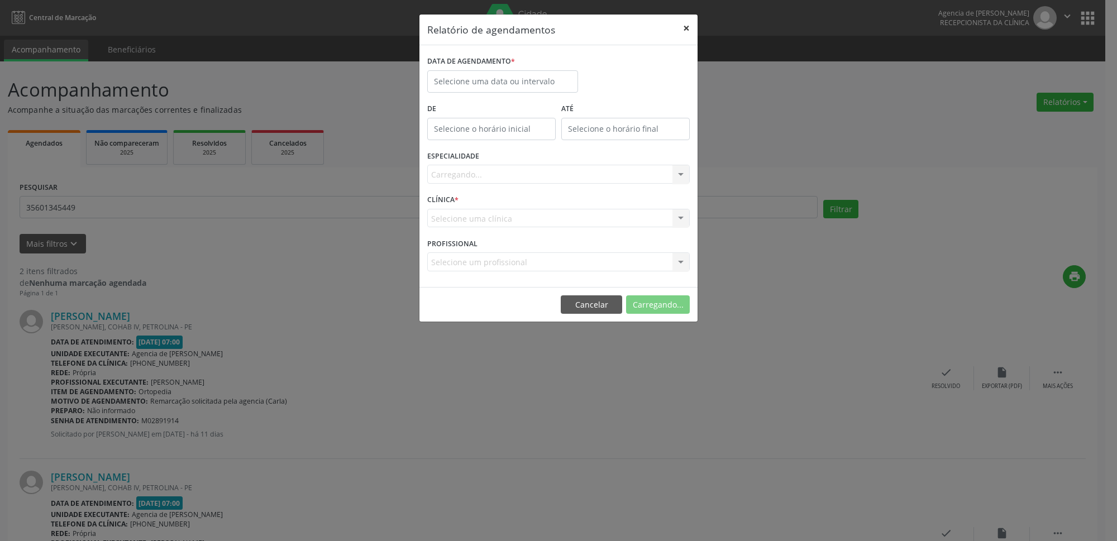
click at [686, 27] on button "×" at bounding box center [686, 28] width 22 height 27
